Goal: Task Accomplishment & Management: Manage account settings

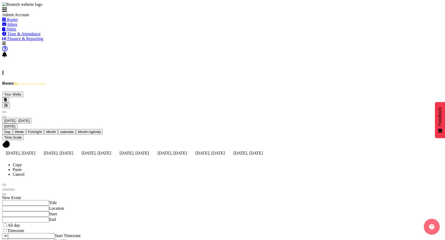
click at [4, 70] on span at bounding box center [3, 72] width 2 height 5
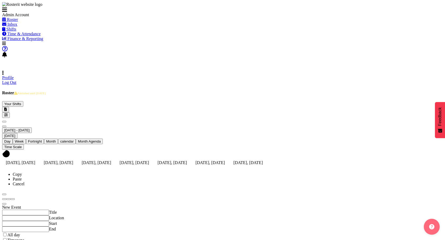
click at [14, 75] on link "Profile" at bounding box center [8, 77] width 12 height 5
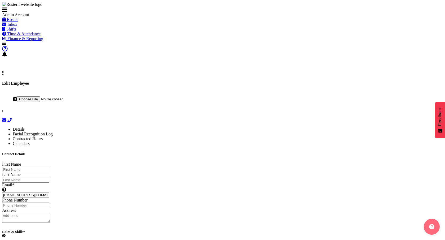
select select "TimelineWeek"
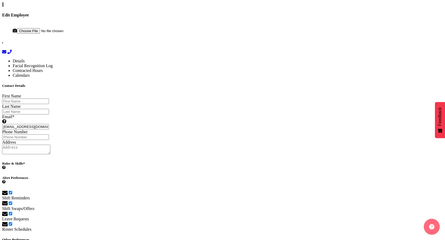
scroll to position [151, 0]
